Goal: Information Seeking & Learning: Find specific fact

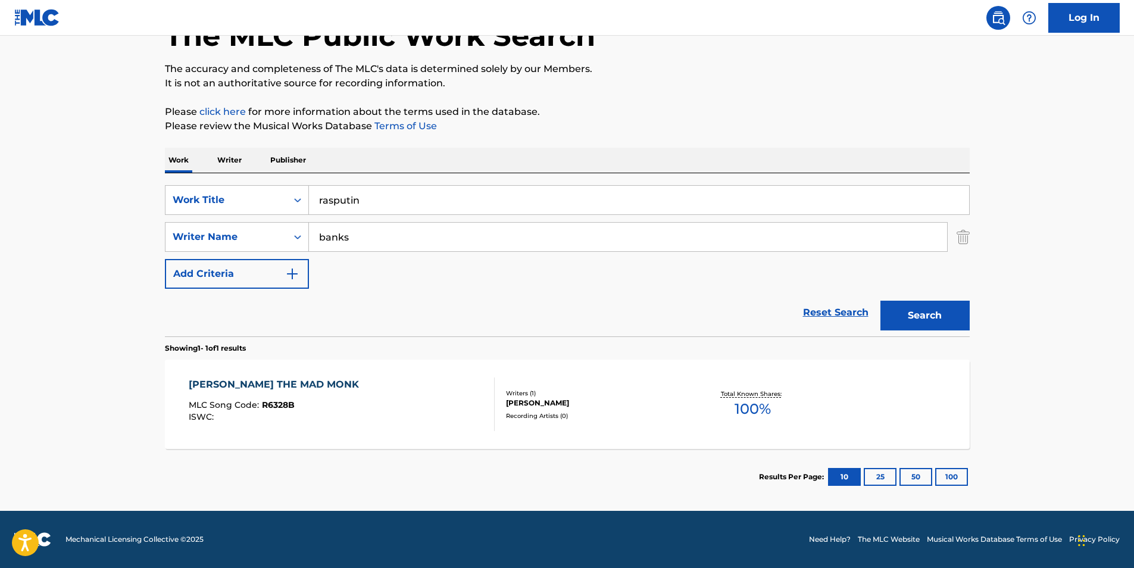
click at [361, 392] on div "[PERSON_NAME] THE MAD MONK MLC Song Code : R6328B ISWC :" at bounding box center [342, 405] width 306 height 54
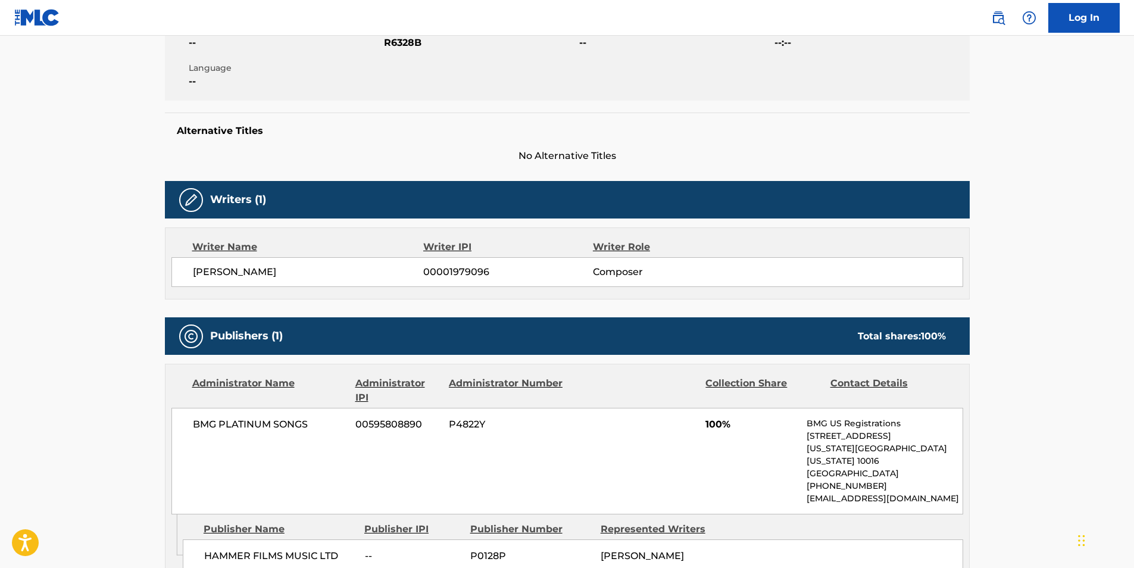
scroll to position [407, 0]
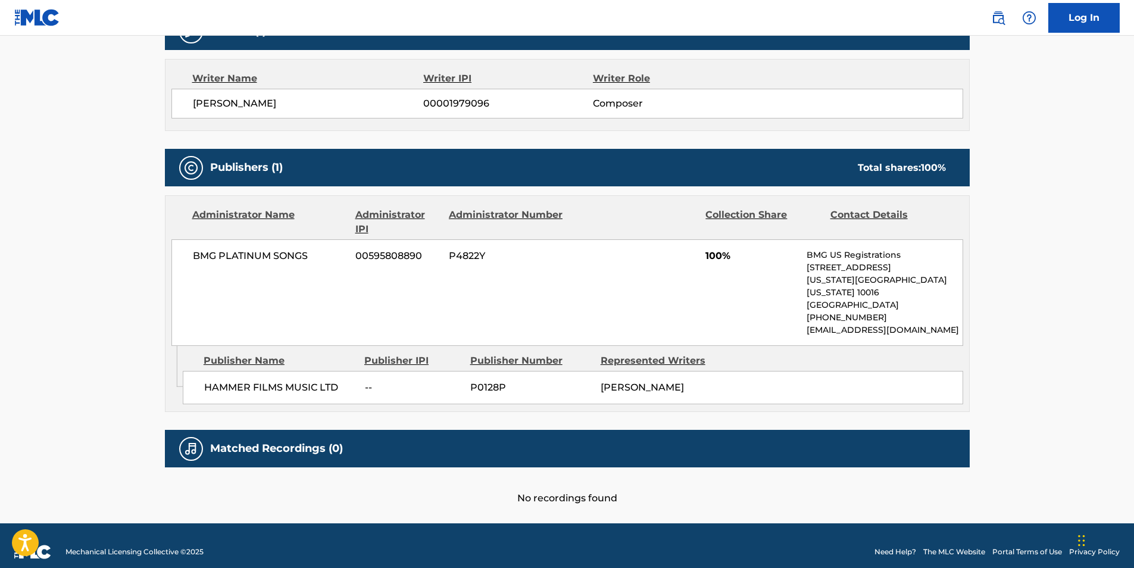
click at [122, 248] on main "< Back to public search results Copy work link [PERSON_NAME] THE MAD MONK Work …" at bounding box center [567, 76] width 1134 height 894
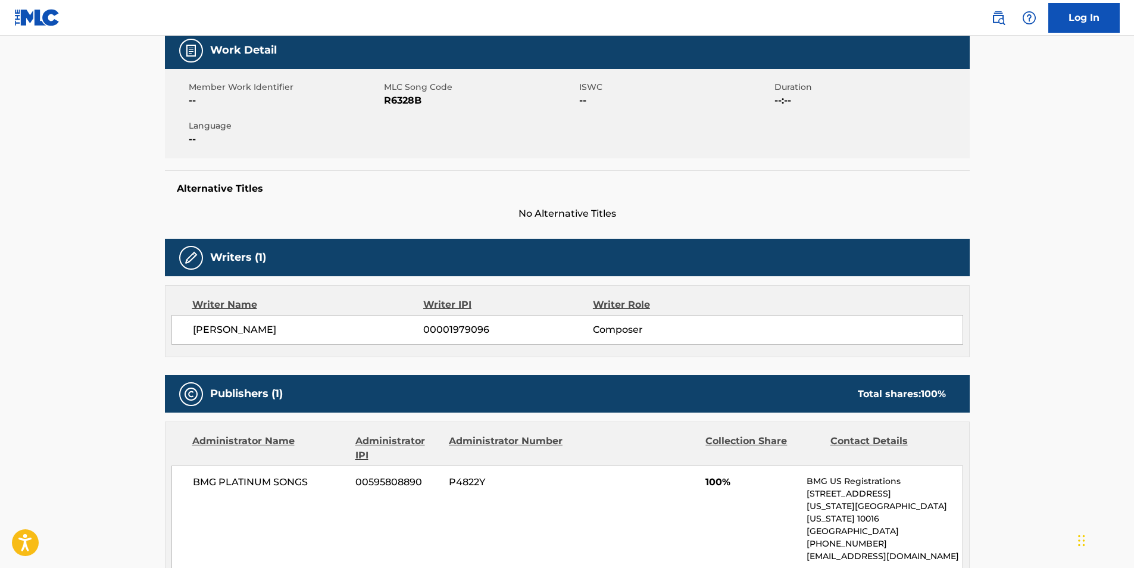
scroll to position [347, 0]
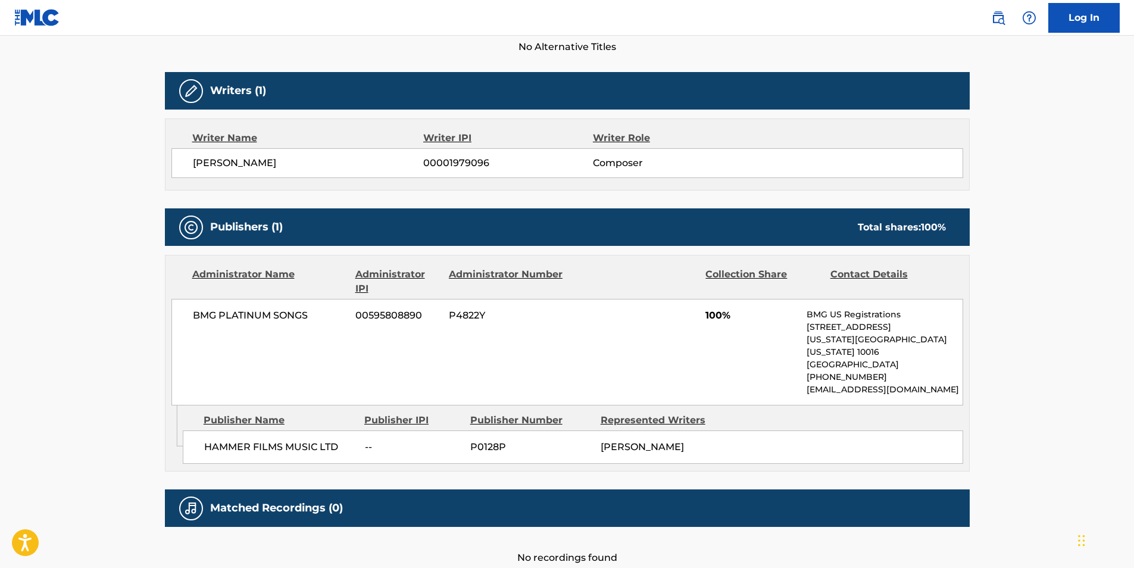
click at [98, 298] on main "< Back to public search results Copy work link [PERSON_NAME] THE MAD MONK Work …" at bounding box center [567, 136] width 1134 height 894
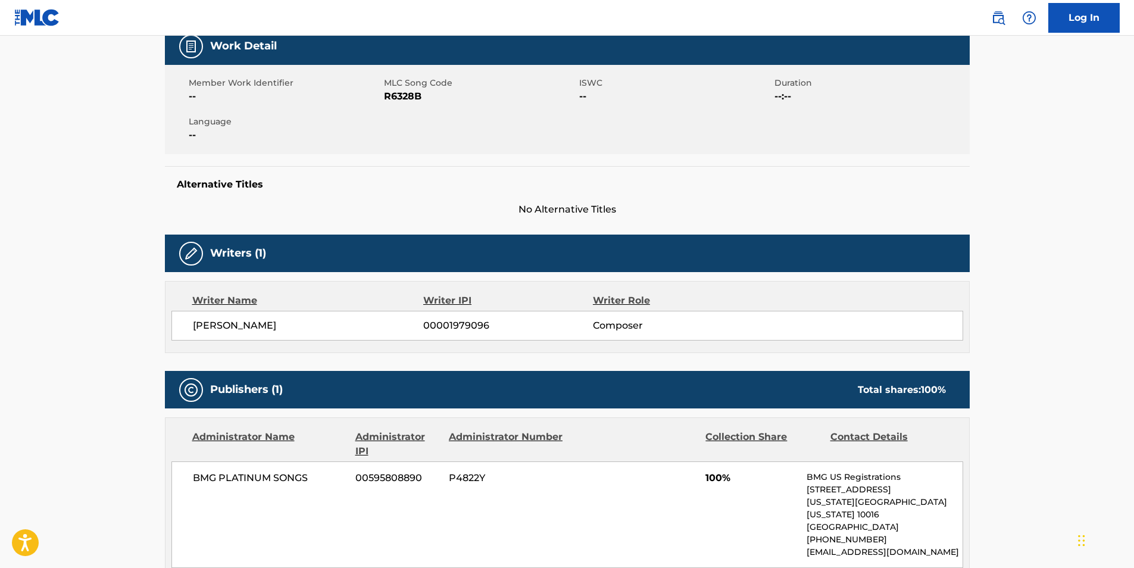
scroll to position [0, 0]
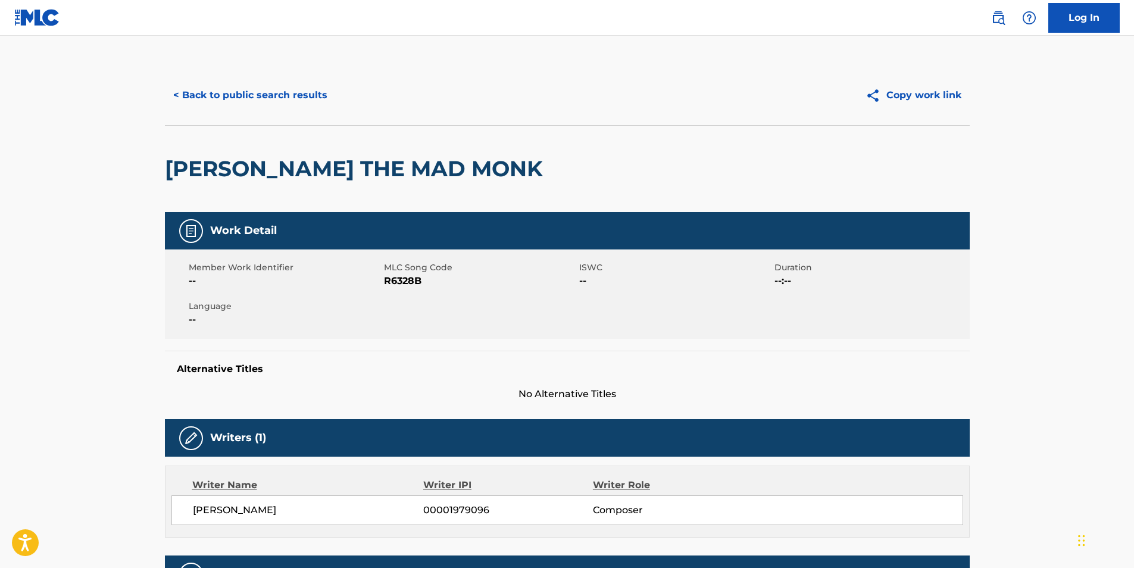
click at [78, 215] on main "< Back to public search results Copy work link [PERSON_NAME] THE MAD MONK Work …" at bounding box center [567, 483] width 1134 height 894
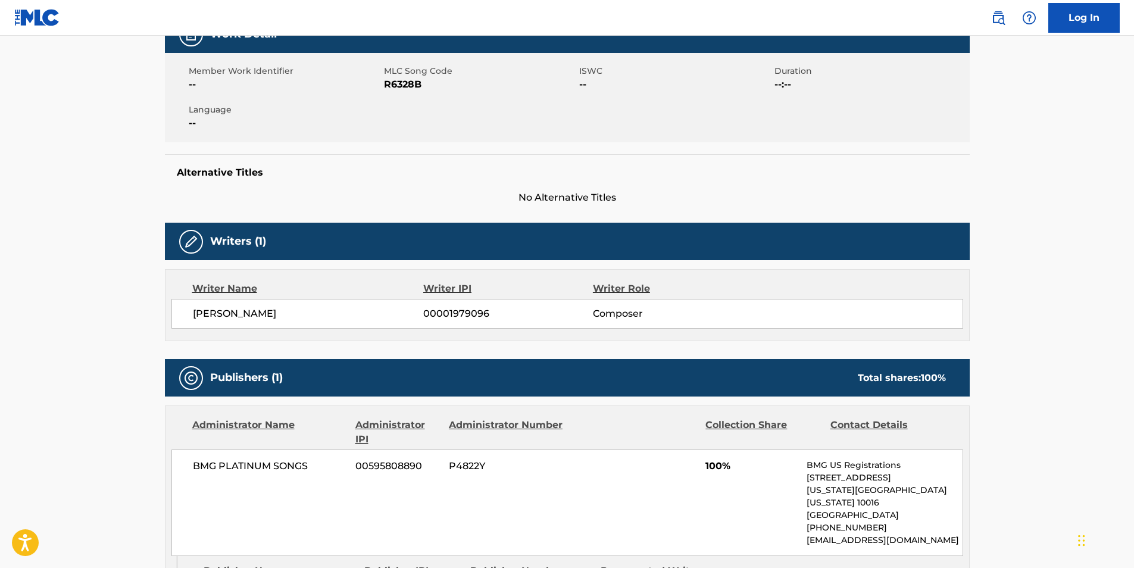
scroll to position [298, 0]
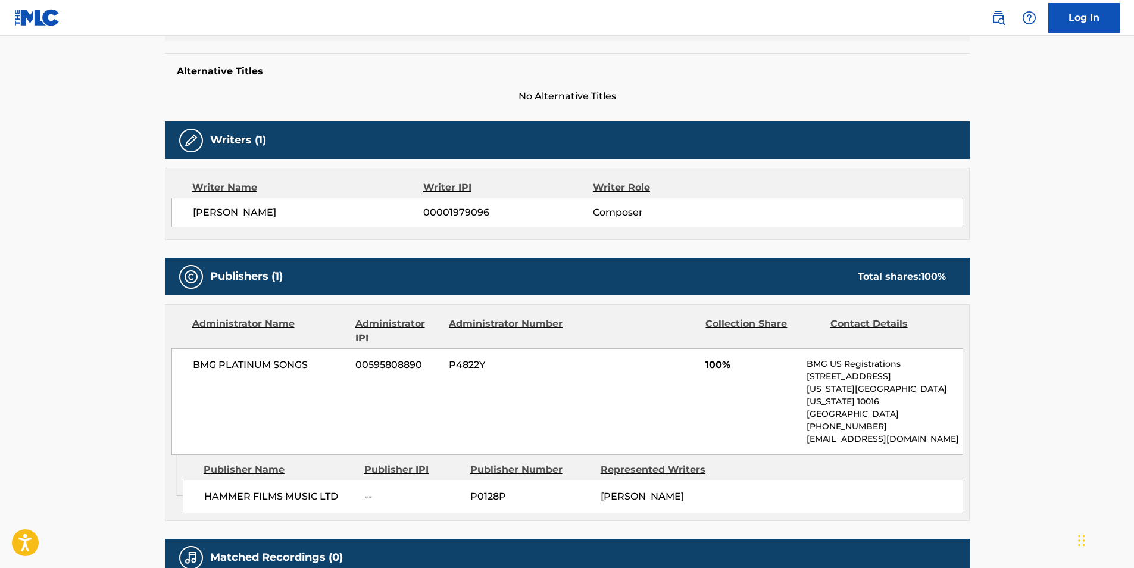
click at [306, 489] on span "HAMMER FILMS MUSIC LTD" at bounding box center [280, 496] width 152 height 14
drag, startPoint x: 306, startPoint y: 488, endPoint x: 277, endPoint y: 488, distance: 28.6
click at [277, 489] on span "HAMMER FILMS MUSIC LTD" at bounding box center [280, 496] width 152 height 14
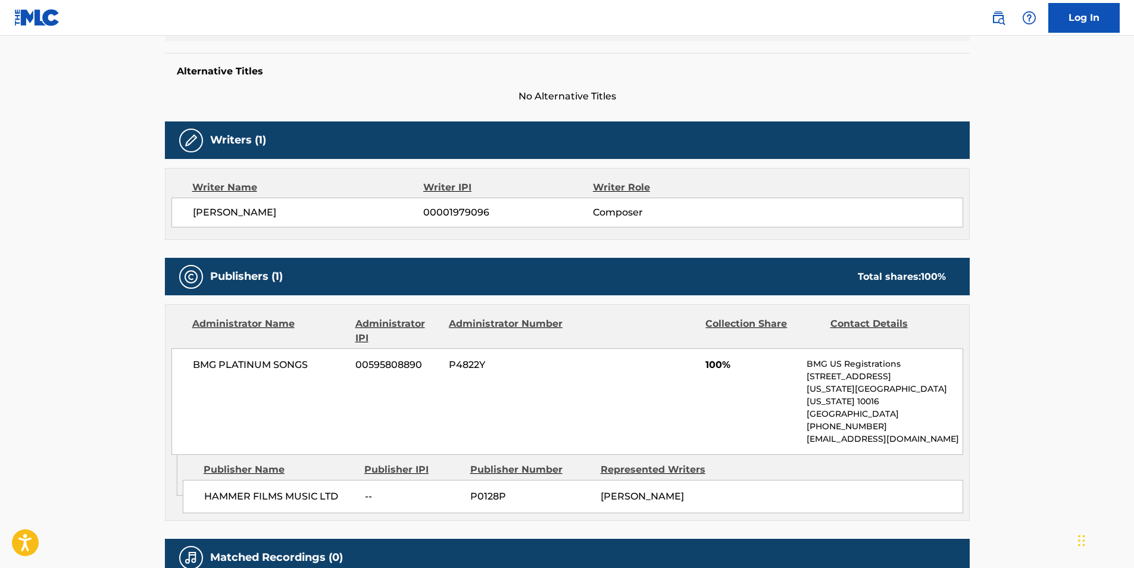
click at [255, 368] on span "BMG PLATINUM SONGS" at bounding box center [270, 365] width 154 height 14
copy div "BMG PLATINUM SONGS"
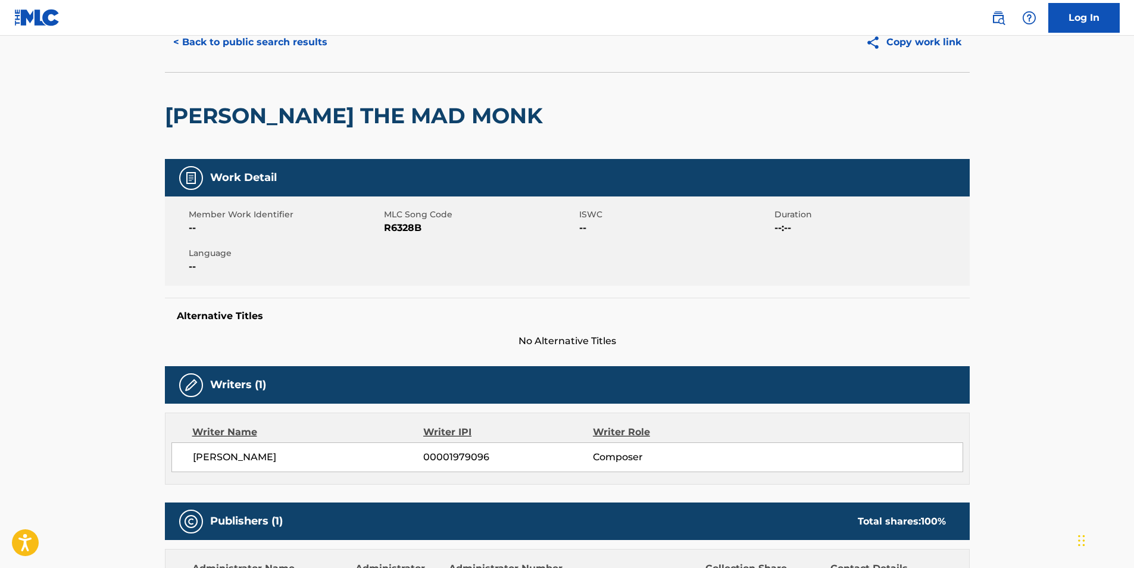
scroll to position [0, 0]
